Goal: Task Accomplishment & Management: Manage account settings

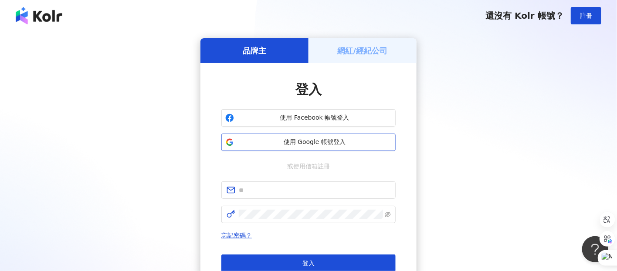
click at [297, 148] on button "使用 Google 帳號登入" at bounding box center [308, 142] width 174 height 17
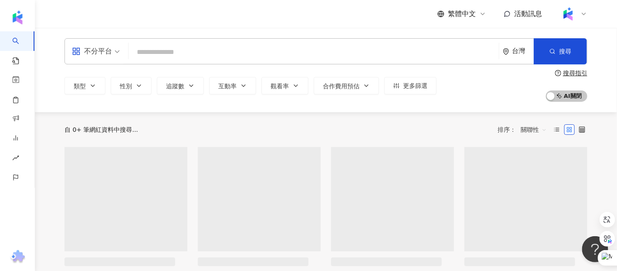
click at [574, 11] on img at bounding box center [568, 14] width 17 height 17
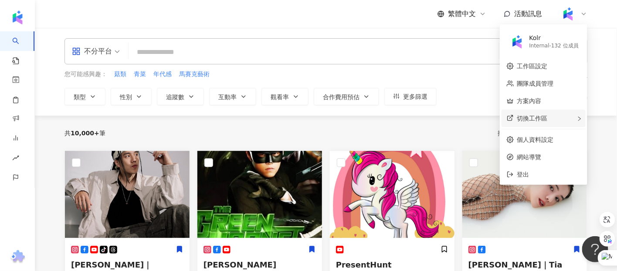
click at [531, 122] on span "切換工作區" at bounding box center [532, 118] width 30 height 7
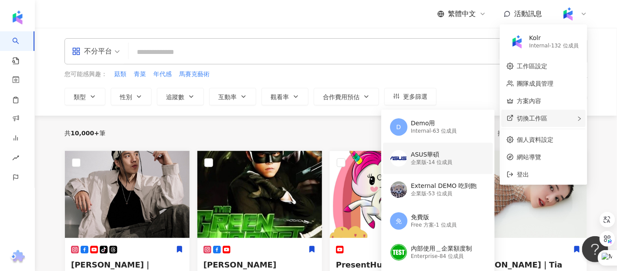
click at [425, 161] on div "企業版 - 14 位成員" at bounding box center [431, 162] width 41 height 7
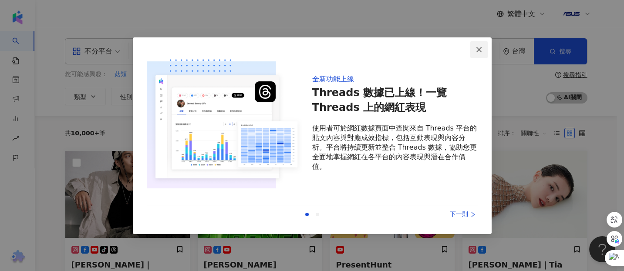
click at [477, 51] on icon "close" at bounding box center [478, 49] width 5 height 5
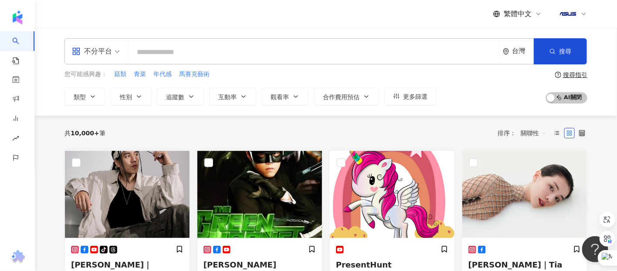
click at [571, 13] on img at bounding box center [568, 14] width 17 height 17
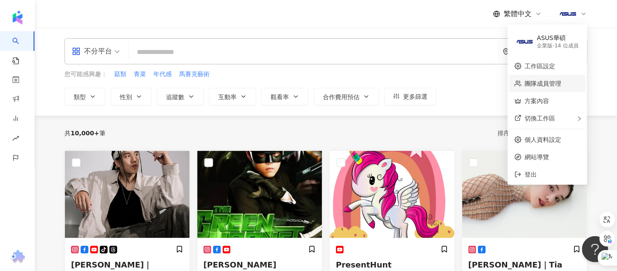
click at [531, 85] on link "團隊成員管理" at bounding box center [543, 83] width 37 height 7
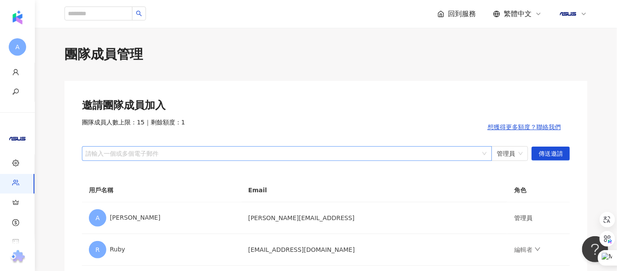
click at [209, 152] on div at bounding box center [282, 153] width 397 height 7
type input "**********"
click at [550, 158] on span "傳送邀請" at bounding box center [550, 154] width 24 height 14
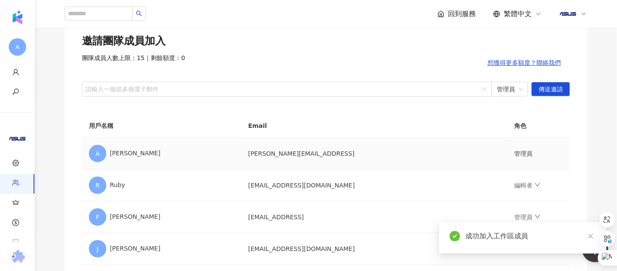
scroll to position [129, 0]
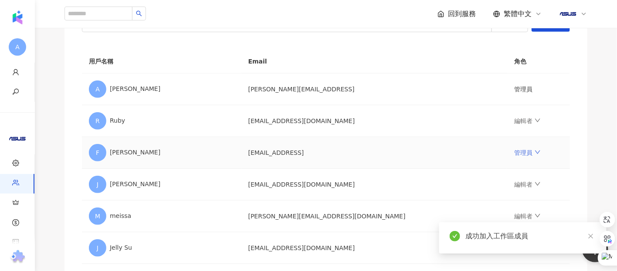
click at [534, 150] on icon "down" at bounding box center [537, 152] width 6 height 6
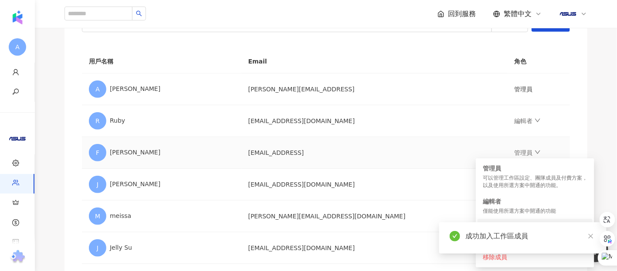
scroll to position [193, 0]
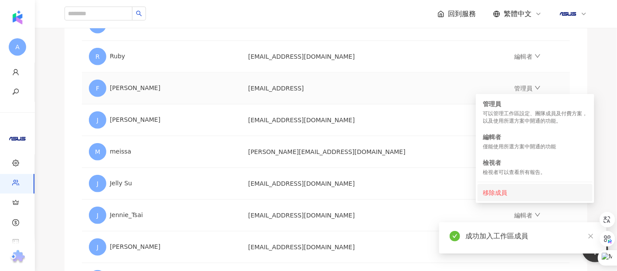
click at [498, 190] on div "移除成員" at bounding box center [535, 193] width 105 height 10
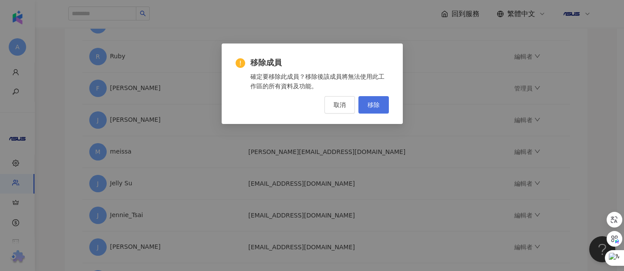
click at [372, 108] on span "移除" at bounding box center [374, 104] width 12 height 7
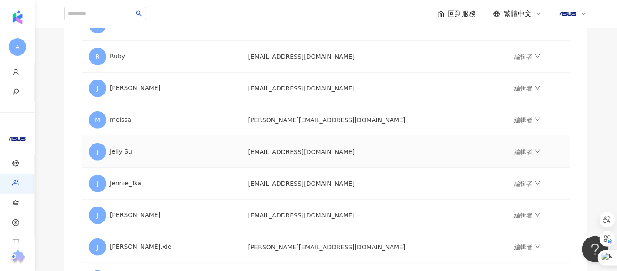
scroll to position [226, 0]
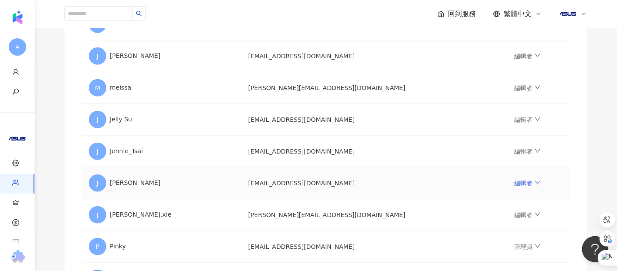
click at [535, 182] on icon "down" at bounding box center [537, 182] width 5 height 3
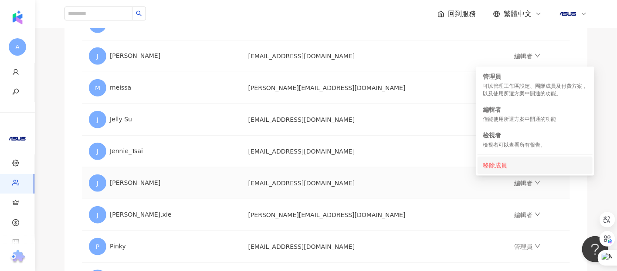
click at [497, 165] on div "移除成員" at bounding box center [535, 166] width 105 height 10
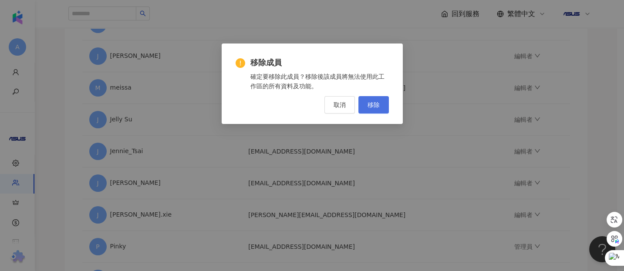
click at [370, 105] on span "移除" at bounding box center [374, 104] width 12 height 7
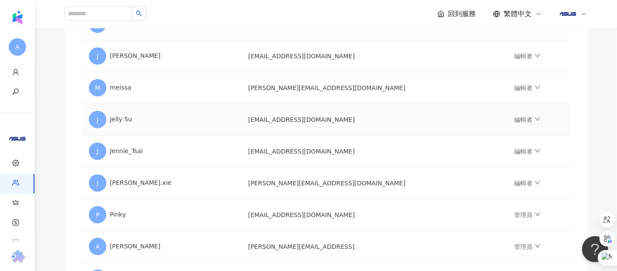
scroll to position [258, 0]
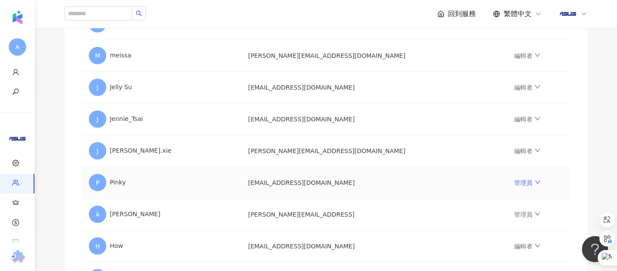
click at [534, 182] on icon "down" at bounding box center [537, 182] width 6 height 6
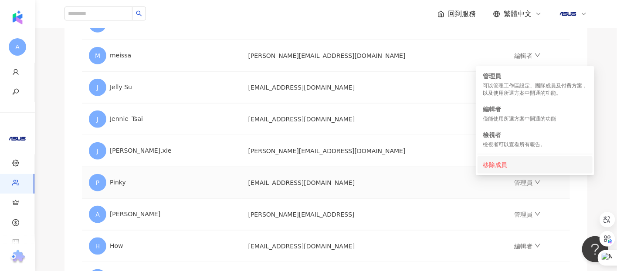
click at [500, 167] on div "移除成員" at bounding box center [535, 165] width 105 height 10
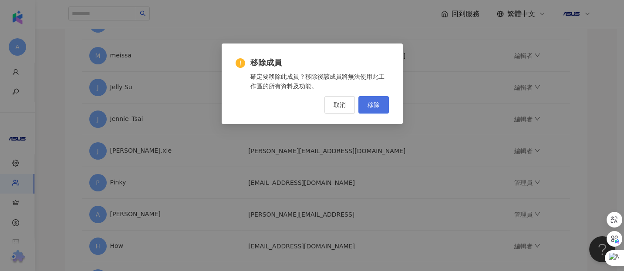
click at [371, 105] on span "移除" at bounding box center [374, 104] width 12 height 7
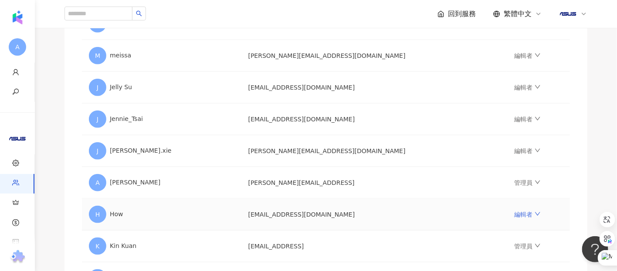
click at [534, 216] on icon "down" at bounding box center [537, 214] width 6 height 6
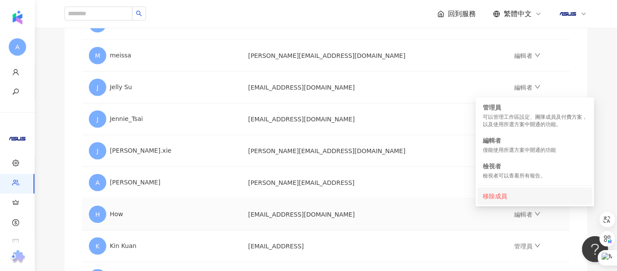
click at [493, 198] on div "移除成員" at bounding box center [535, 197] width 105 height 10
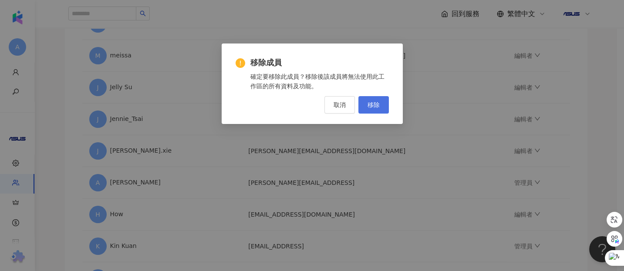
click at [372, 108] on span "移除" at bounding box center [374, 104] width 12 height 7
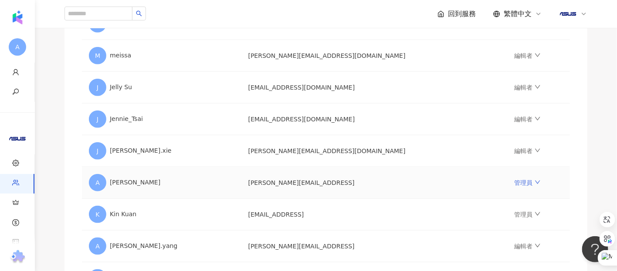
click at [514, 186] on link "管理員" at bounding box center [527, 182] width 26 height 7
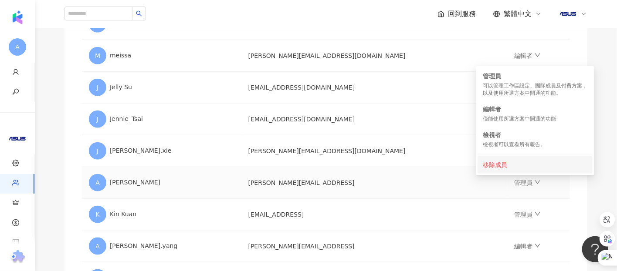
click at [491, 167] on div "移除成員" at bounding box center [535, 165] width 105 height 10
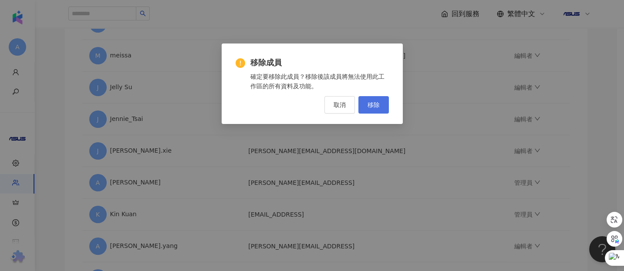
click at [372, 105] on span "移除" at bounding box center [374, 104] width 12 height 7
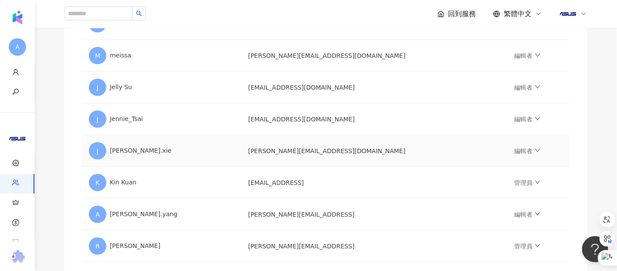
scroll to position [290, 0]
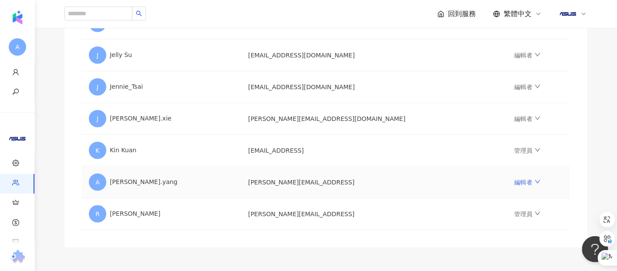
click at [534, 180] on icon "down" at bounding box center [537, 182] width 6 height 6
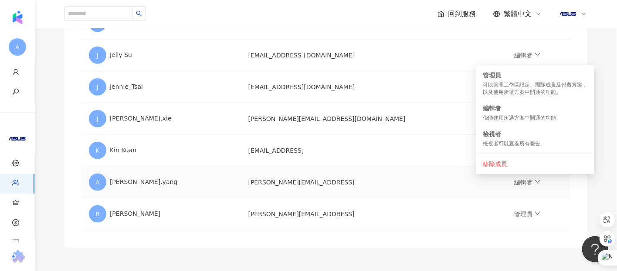
click at [559, 189] on td "編輯者" at bounding box center [538, 183] width 63 height 32
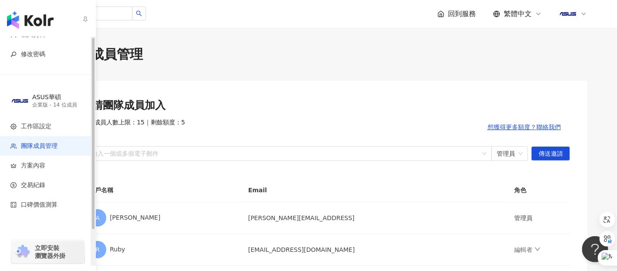
scroll to position [0, 0]
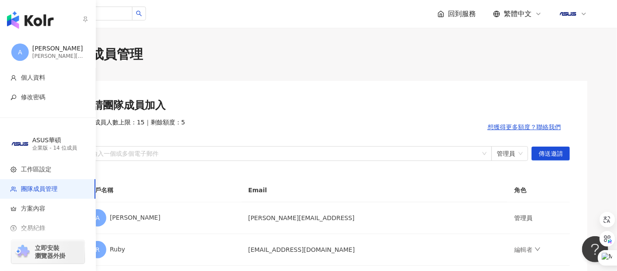
click at [34, 16] on img "button" at bounding box center [30, 19] width 47 height 17
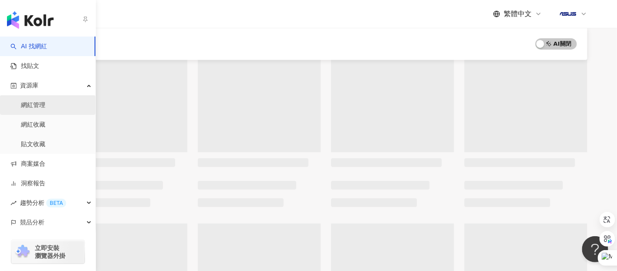
scroll to position [98, 0]
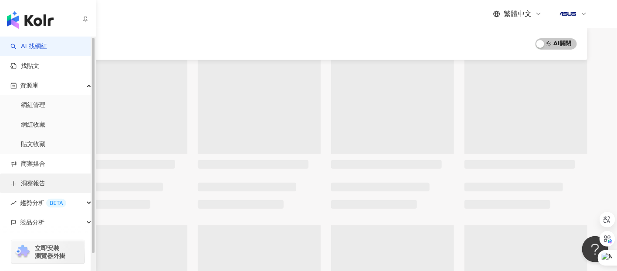
click at [26, 184] on link "洞察報告" at bounding box center [27, 183] width 35 height 9
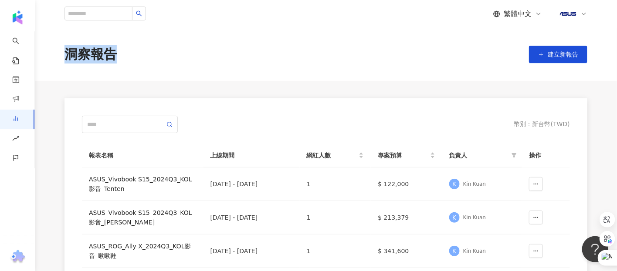
drag, startPoint x: 115, startPoint y: 54, endPoint x: 67, endPoint y: 58, distance: 47.7
click at [67, 58] on div "洞察報告" at bounding box center [90, 54] width 52 height 18
click at [147, 58] on div "洞察報告 建立新報告" at bounding box center [325, 54] width 557 height 18
drag, startPoint x: 65, startPoint y: 51, endPoint x: 101, endPoint y: 54, distance: 36.3
click at [101, 54] on div "洞察報告" at bounding box center [90, 54] width 52 height 18
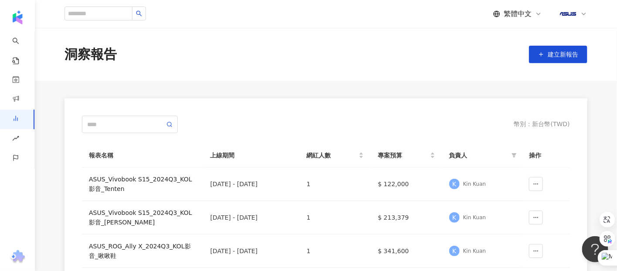
click at [142, 40] on div "洞察報告 建立新報告" at bounding box center [326, 54] width 582 height 53
drag, startPoint x: 65, startPoint y: 54, endPoint x: 127, endPoint y: 57, distance: 62.3
click at [127, 57] on div "洞察報告 建立新報告" at bounding box center [325, 54] width 557 height 18
click at [223, 65] on div "洞察報告 建立新報告" at bounding box center [326, 54] width 582 height 53
drag, startPoint x: 66, startPoint y: 56, endPoint x: 133, endPoint y: 60, distance: 66.7
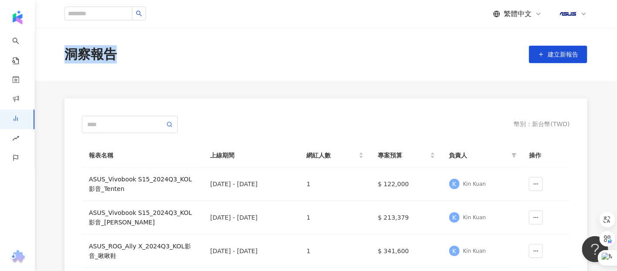
click at [133, 60] on div "洞察報告 建立新報告" at bounding box center [325, 54] width 557 height 18
click at [361, 28] on div "洞察報告 建立新報告" at bounding box center [326, 54] width 582 height 53
click at [244, 46] on div "洞察報告 建立新報告" at bounding box center [325, 54] width 557 height 18
